Goal: Task Accomplishment & Management: Manage account settings

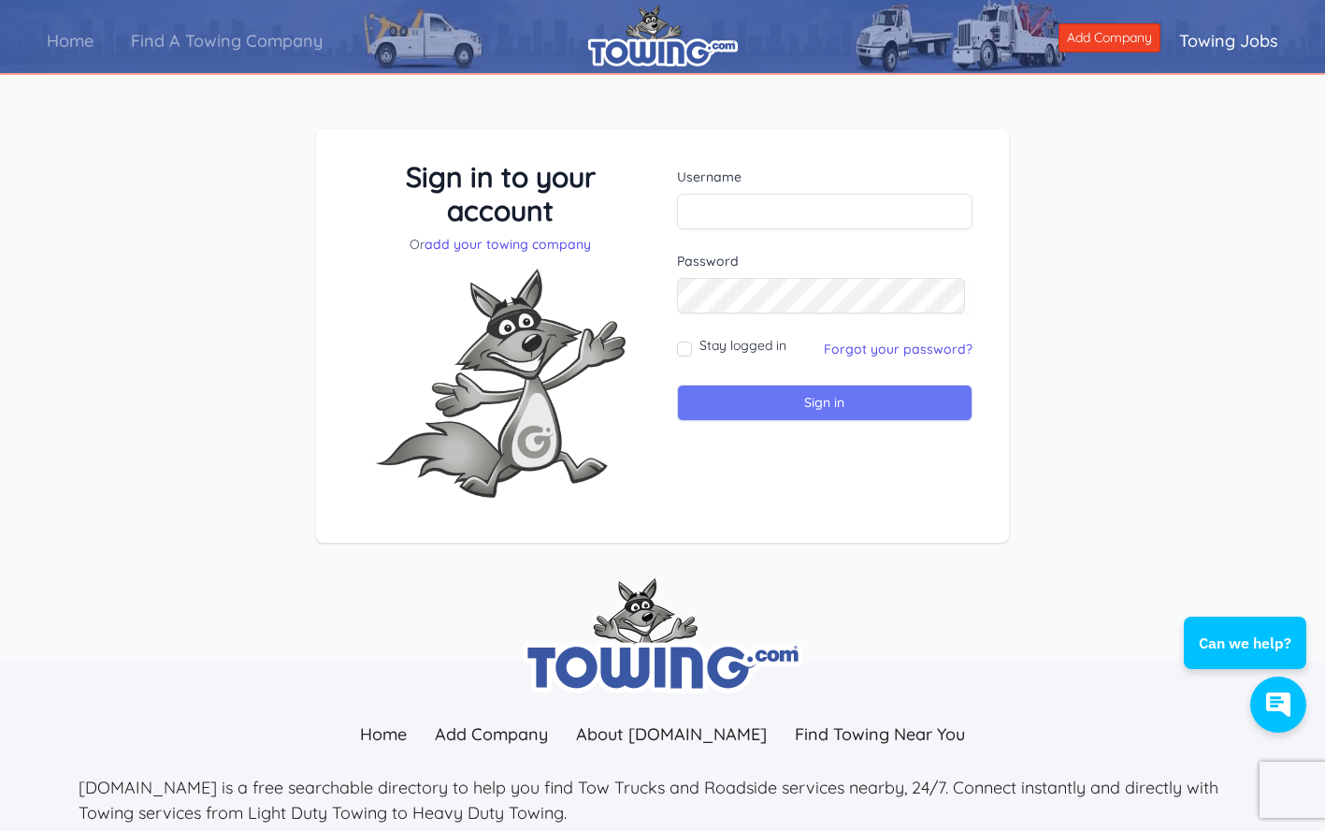
click at [810, 395] on input "Sign in" at bounding box center [825, 402] width 297 height 36
click at [929, 209] on input "text" at bounding box center [825, 212] width 297 height 36
click at [905, 206] on input "text" at bounding box center [825, 212] width 297 height 36
type input "carlosgina"
click at [841, 405] on input "Sign in" at bounding box center [825, 402] width 297 height 36
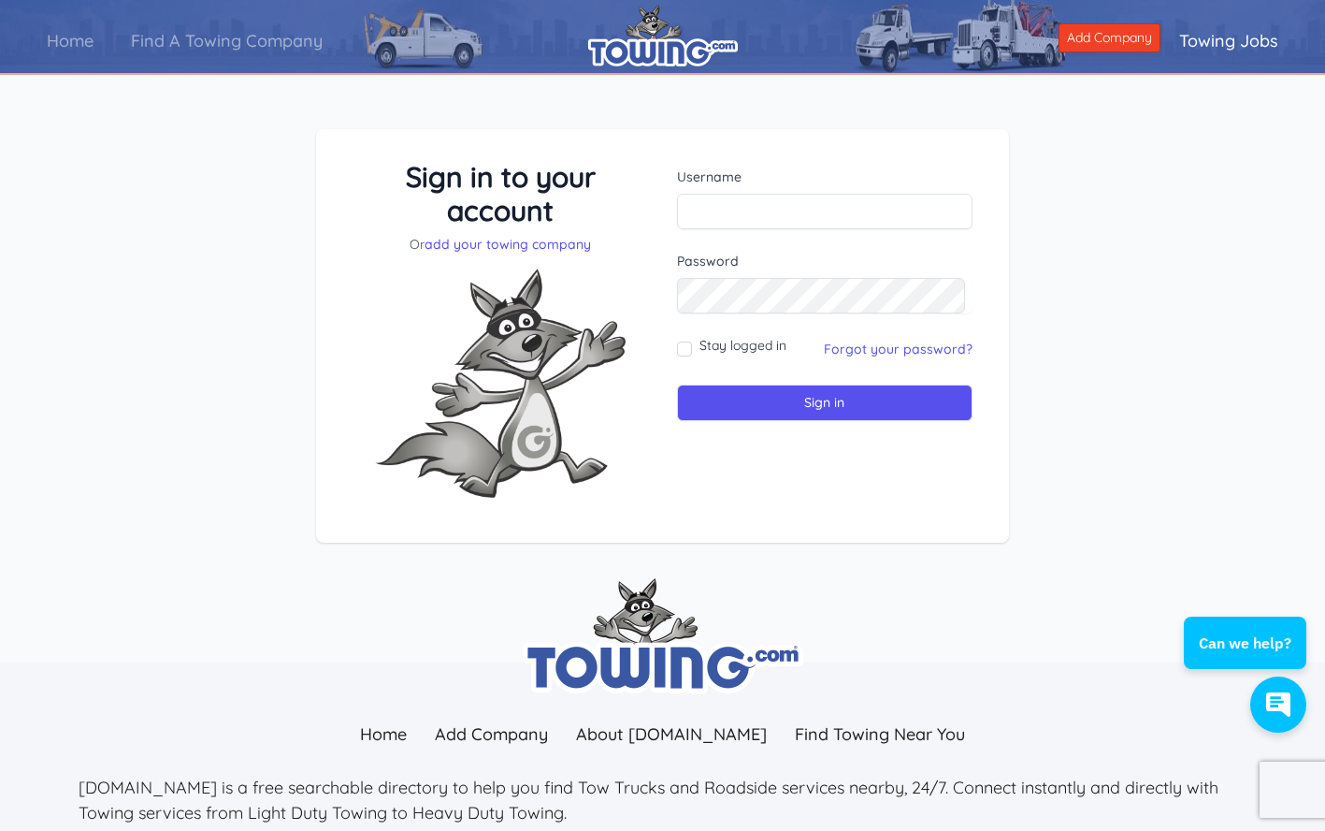
click at [686, 342] on input "Stay logged in" at bounding box center [684, 348] width 15 height 15
checkbox input "true"
click at [831, 403] on input "Sign in" at bounding box center [825, 402] width 297 height 36
click at [864, 217] on input "text" at bounding box center [825, 212] width 297 height 36
type input "carlosgina"
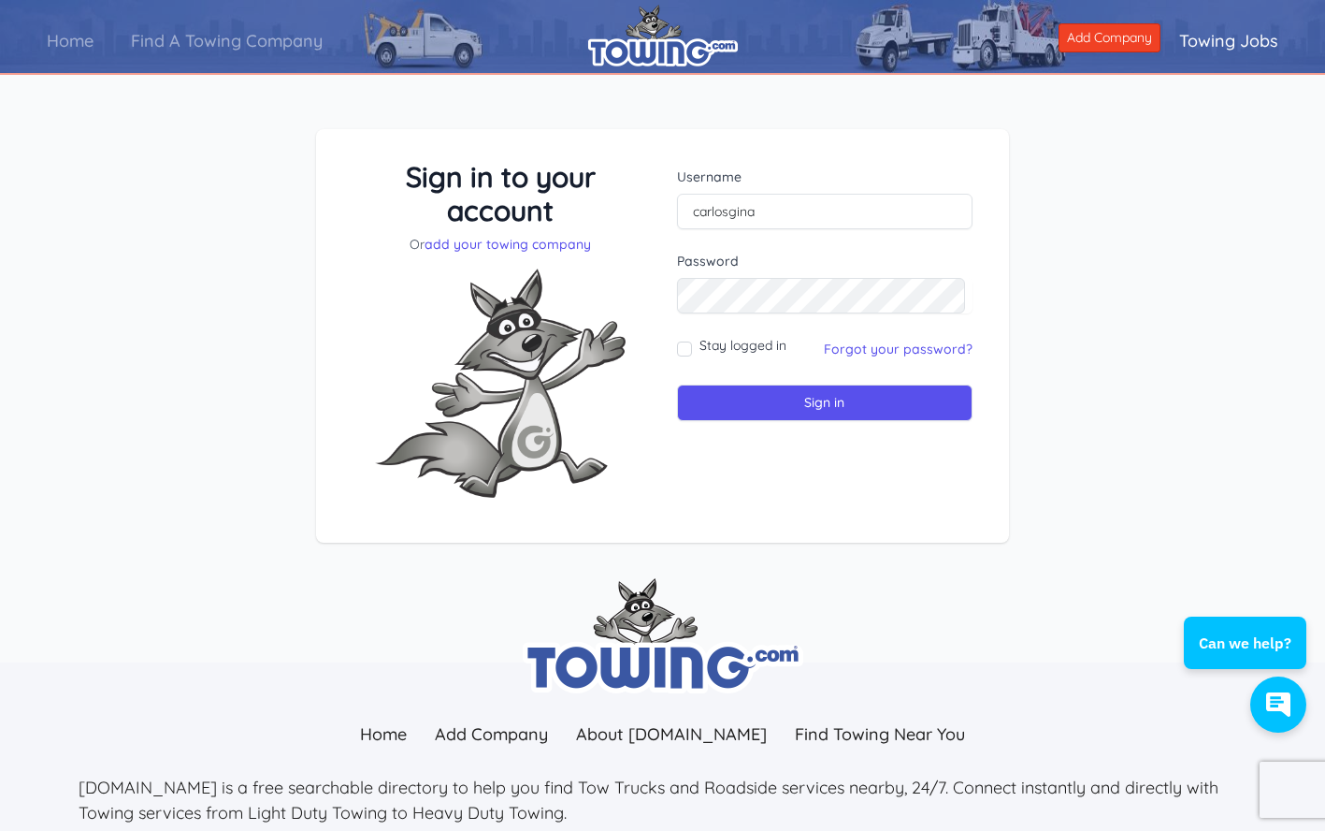
click at [681, 351] on input "Stay logged in" at bounding box center [684, 348] width 15 height 15
checkbox input "true"
click at [847, 399] on input "Sign in" at bounding box center [825, 402] width 297 height 36
click at [849, 402] on input "Sign in" at bounding box center [825, 402] width 297 height 36
type input "carlosgina"
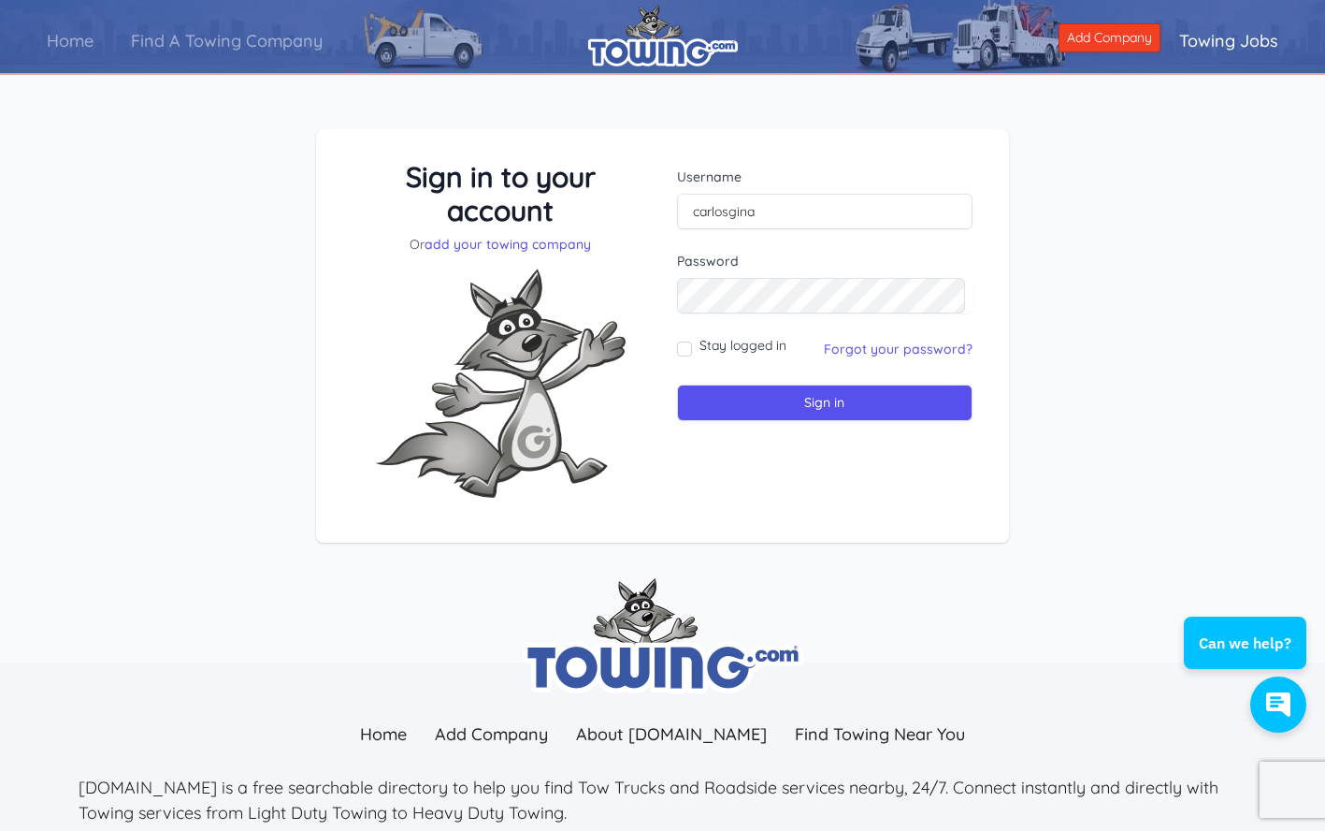
click at [684, 348] on input "Stay logged in" at bounding box center [684, 348] width 15 height 15
checkbox input "true"
click at [818, 400] on input "Sign in" at bounding box center [825, 402] width 297 height 36
click at [817, 224] on input "text" at bounding box center [825, 212] width 297 height 36
type input "carlosgina"
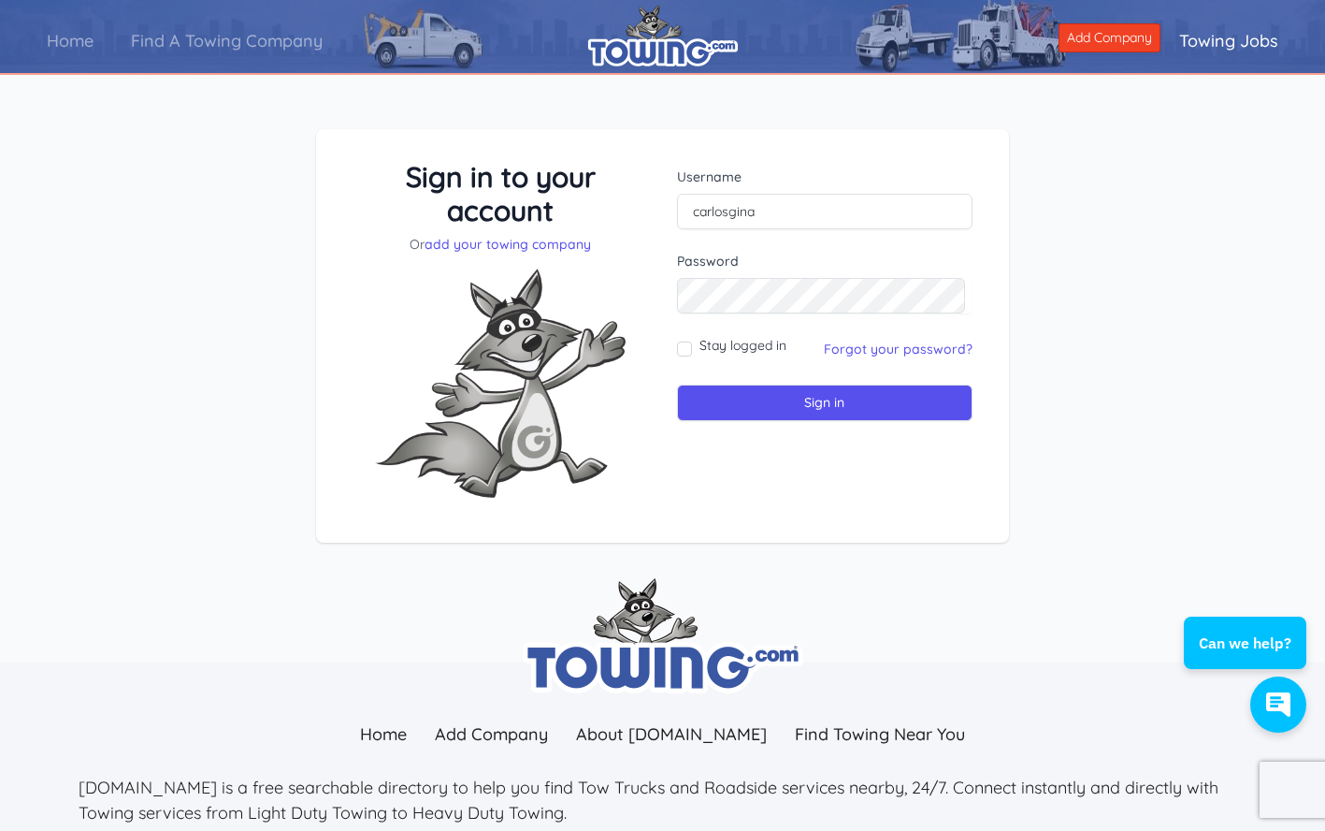
click at [685, 348] on input "Stay logged in" at bounding box center [684, 348] width 15 height 15
checkbox input "true"
click at [788, 403] on input "Sign in" at bounding box center [825, 402] width 297 height 36
